Goal: Navigation & Orientation: Understand site structure

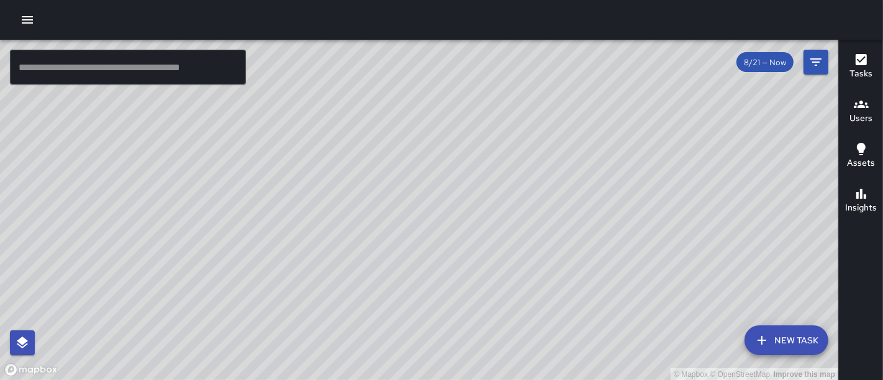
drag, startPoint x: 412, startPoint y: 196, endPoint x: 461, endPoint y: 134, distance: 79.7
click at [461, 134] on div "© Mapbox © OpenStreetMap Improve this map" at bounding box center [419, 210] width 839 height 341
drag, startPoint x: 482, startPoint y: 268, endPoint x: 450, endPoint y: 135, distance: 137.4
click at [450, 135] on div "© Mapbox © OpenStreetMap Improve this map" at bounding box center [419, 210] width 839 height 341
drag, startPoint x: 376, startPoint y: 215, endPoint x: 591, endPoint y: 169, distance: 219.8
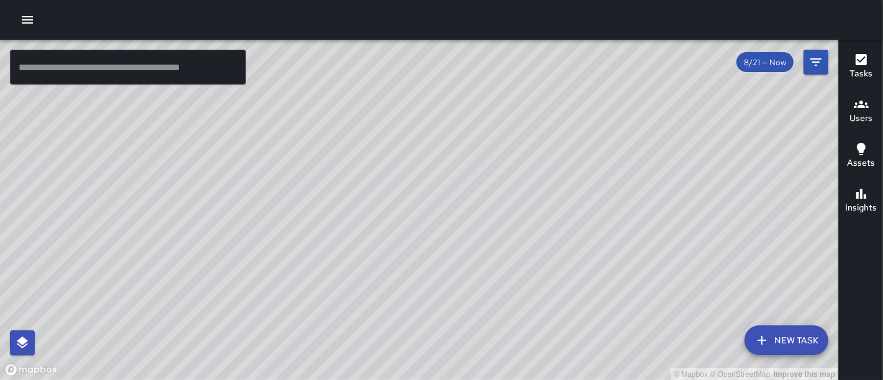
click at [591, 169] on div "© Mapbox © OpenStreetMap Improve this map" at bounding box center [419, 210] width 839 height 341
drag, startPoint x: 445, startPoint y: 144, endPoint x: 358, endPoint y: 83, distance: 106.2
click at [358, 83] on div "© Mapbox © OpenStreetMap Improve this map" at bounding box center [419, 210] width 839 height 341
drag, startPoint x: 451, startPoint y: 178, endPoint x: 277, endPoint y: 320, distance: 224.3
click at [277, 320] on div "© Mapbox © OpenStreetMap Improve this map" at bounding box center [419, 210] width 839 height 341
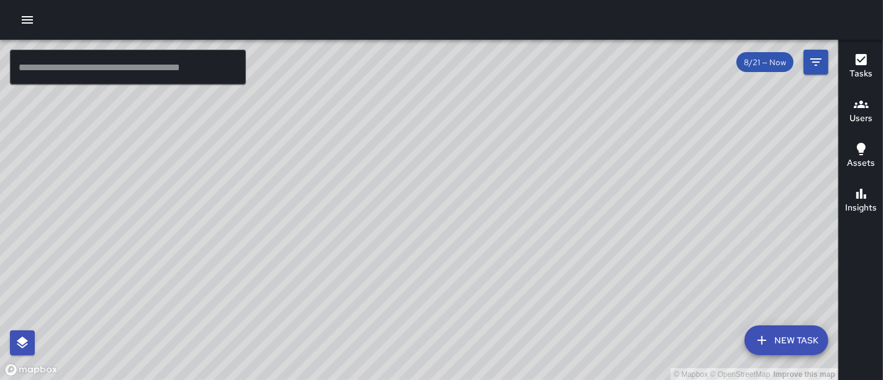
drag, startPoint x: 401, startPoint y: 160, endPoint x: 627, endPoint y: 379, distance: 315.5
click at [627, 379] on div "© Mapbox © OpenStreetMap Improve this map" at bounding box center [419, 210] width 839 height 341
drag, startPoint x: 573, startPoint y: 245, endPoint x: 659, endPoint y: 178, distance: 108.9
click at [659, 178] on div "© Mapbox © OpenStreetMap Improve this map" at bounding box center [419, 210] width 839 height 341
drag, startPoint x: 454, startPoint y: 260, endPoint x: 509, endPoint y: 94, distance: 175.2
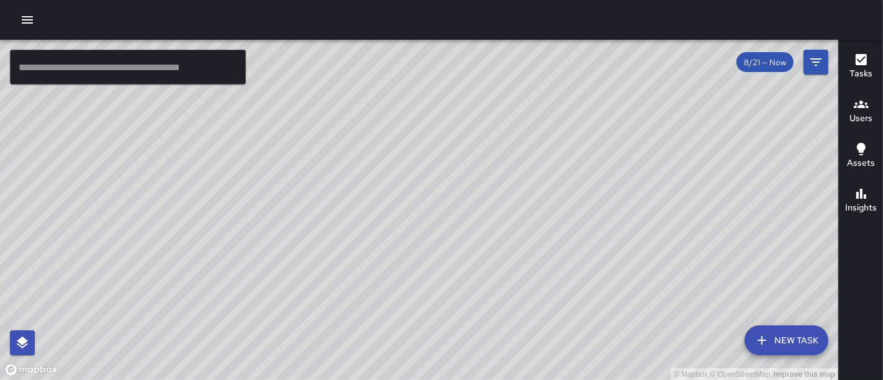
click at [509, 94] on div "© Mapbox © OpenStreetMap Improve this map" at bounding box center [419, 210] width 839 height 341
drag, startPoint x: 575, startPoint y: 228, endPoint x: 280, endPoint y: 244, distance: 295.5
click at [280, 244] on div "© Mapbox © OpenStreetMap Improve this map" at bounding box center [419, 210] width 839 height 341
drag, startPoint x: 669, startPoint y: 294, endPoint x: 493, endPoint y: 197, distance: 200.8
click at [493, 197] on div "© Mapbox © OpenStreetMap Improve this map" at bounding box center [419, 210] width 839 height 341
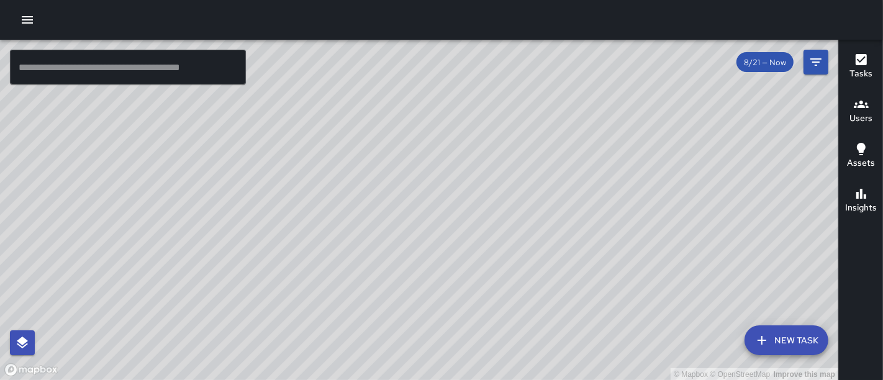
drag, startPoint x: 401, startPoint y: 240, endPoint x: 532, endPoint y: 229, distance: 131.6
click at [532, 229] on div "© Mapbox © OpenStreetMap Improve this map" at bounding box center [419, 210] width 839 height 341
drag, startPoint x: 374, startPoint y: 153, endPoint x: 578, endPoint y: 89, distance: 214.0
click at [578, 89] on div "© Mapbox © OpenStreetMap Improve this map" at bounding box center [419, 210] width 839 height 341
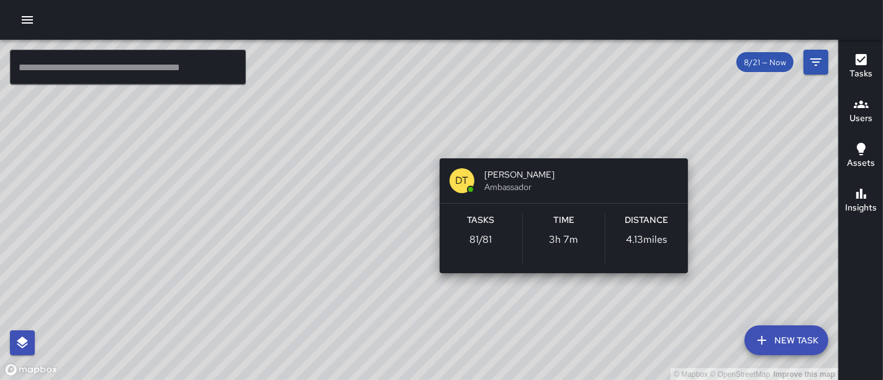
drag, startPoint x: 485, startPoint y: 216, endPoint x: 553, endPoint y: 144, distance: 98.9
click at [553, 144] on div "© Mapbox © OpenStreetMap Improve this map DT [PERSON_NAME] Ambassador Tasks 81 …" at bounding box center [419, 210] width 839 height 341
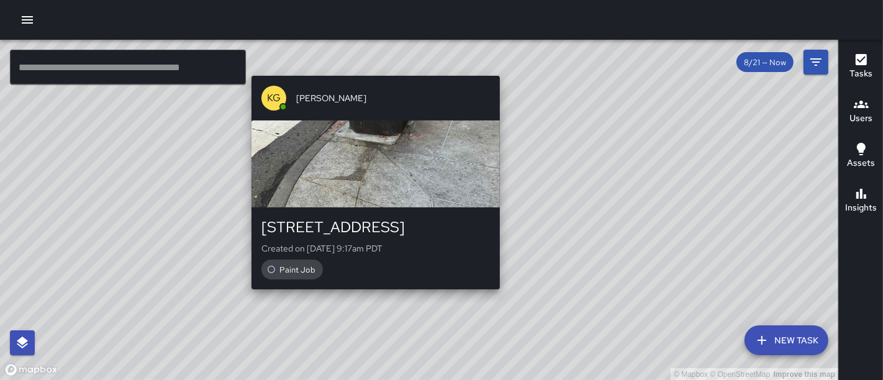
drag, startPoint x: 363, startPoint y: 233, endPoint x: 371, endPoint y: 298, distance: 65.7
click at [371, 298] on div "© Mapbox © OpenStreetMap Improve this map KG [PERSON_NAME] 2 Trinity Place Crea…" at bounding box center [419, 210] width 839 height 341
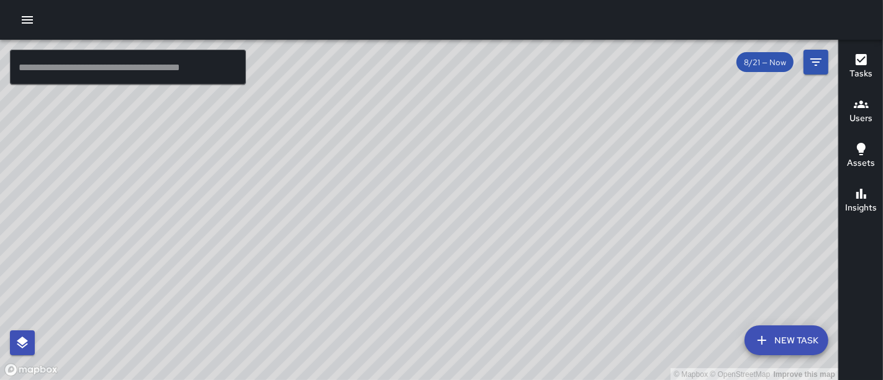
drag, startPoint x: 475, startPoint y: 181, endPoint x: 424, endPoint y: 234, distance: 73.8
click at [424, 234] on div "© Mapbox © OpenStreetMap Improve this map" at bounding box center [419, 210] width 839 height 341
drag, startPoint x: 490, startPoint y: 121, endPoint x: 501, endPoint y: 227, distance: 107.4
click at [501, 227] on div "© Mapbox © OpenStreetMap Improve this map" at bounding box center [419, 210] width 839 height 341
drag, startPoint x: 551, startPoint y: 274, endPoint x: 495, endPoint y: 179, distance: 110.3
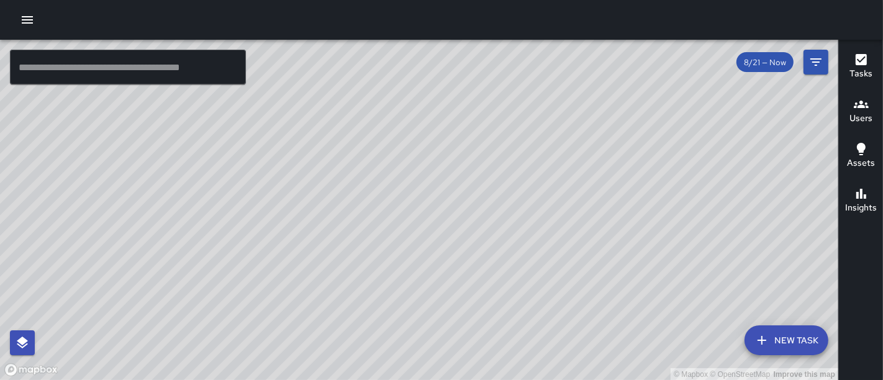
click at [495, 179] on div "© Mapbox © OpenStreetMap Improve this map" at bounding box center [419, 210] width 839 height 341
